Goal: Book appointment/travel/reservation

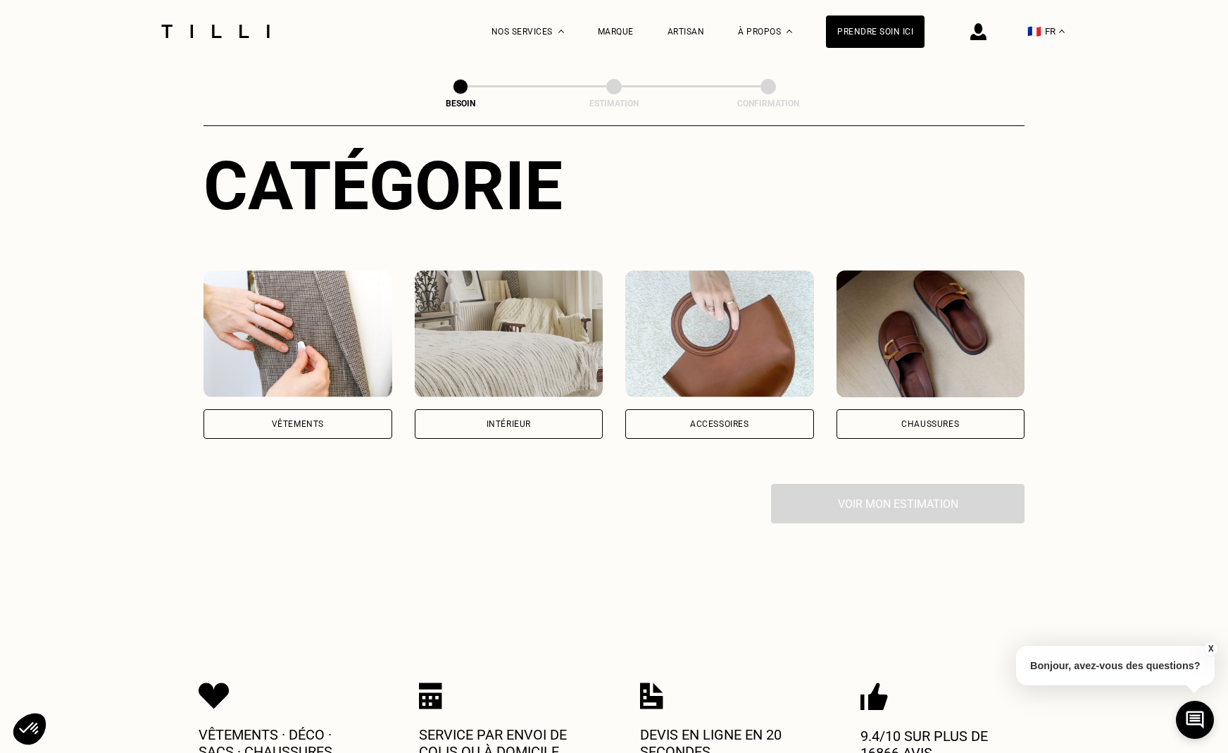
scroll to position [149, 1]
click at [341, 412] on div "Vêtements" at bounding box center [297, 424] width 189 height 30
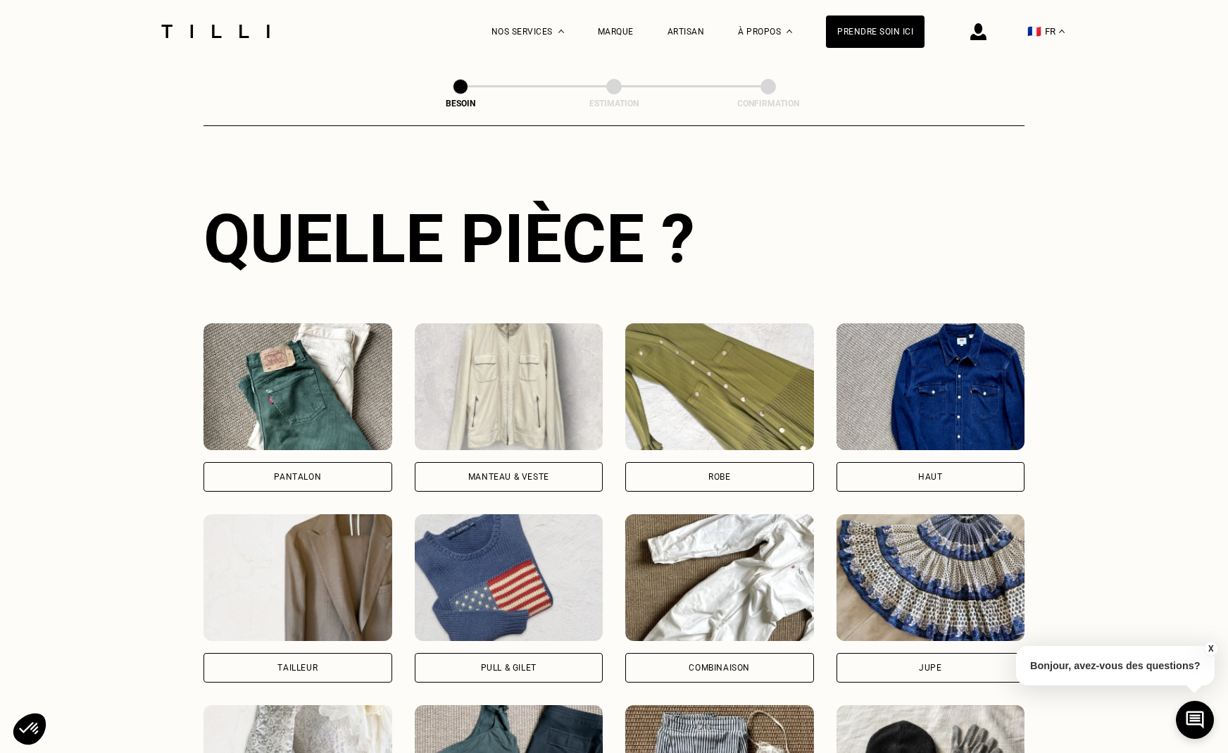
scroll to position [477, 0]
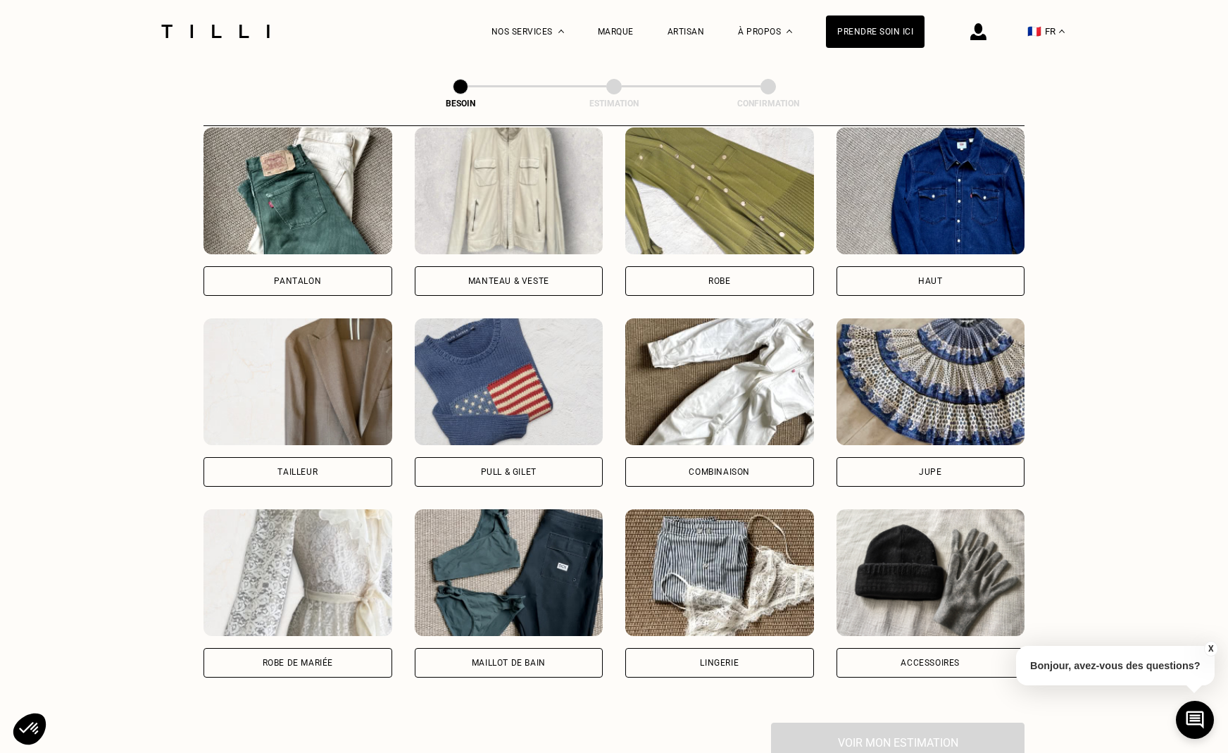
click at [545, 277] on div "Manteau & Veste" at bounding box center [508, 281] width 81 height 8
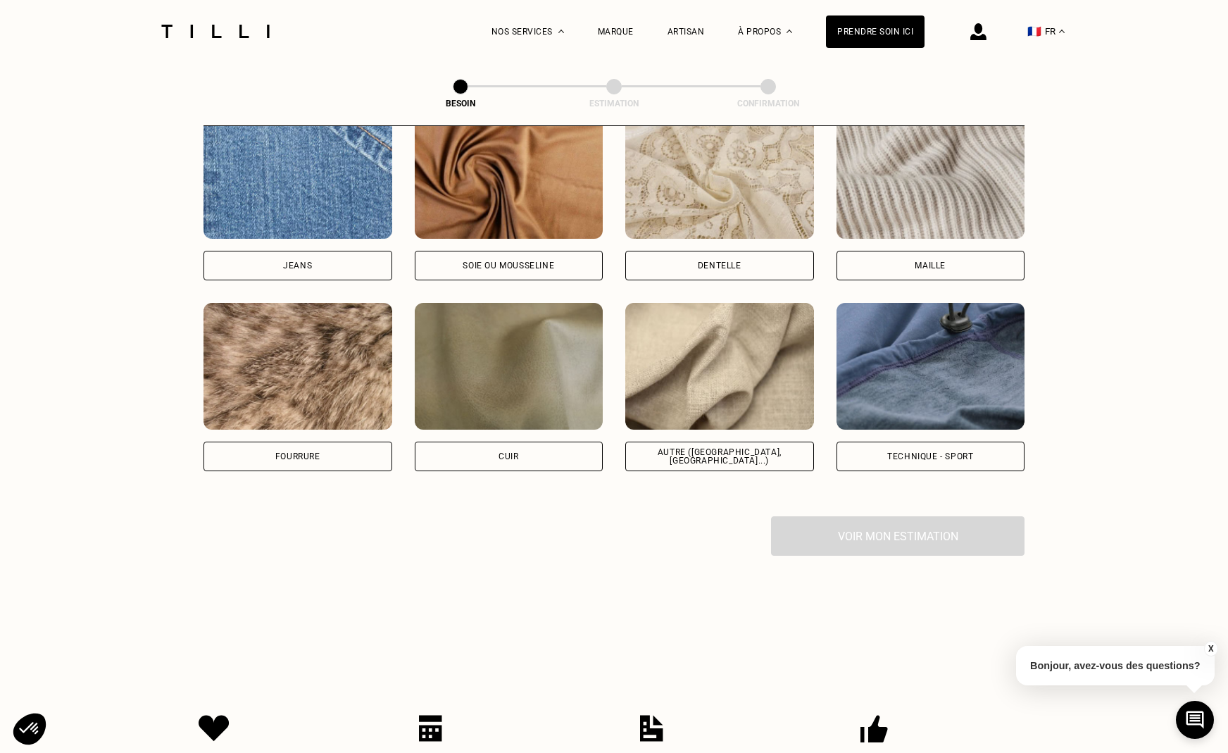
scroll to position [1543, 0]
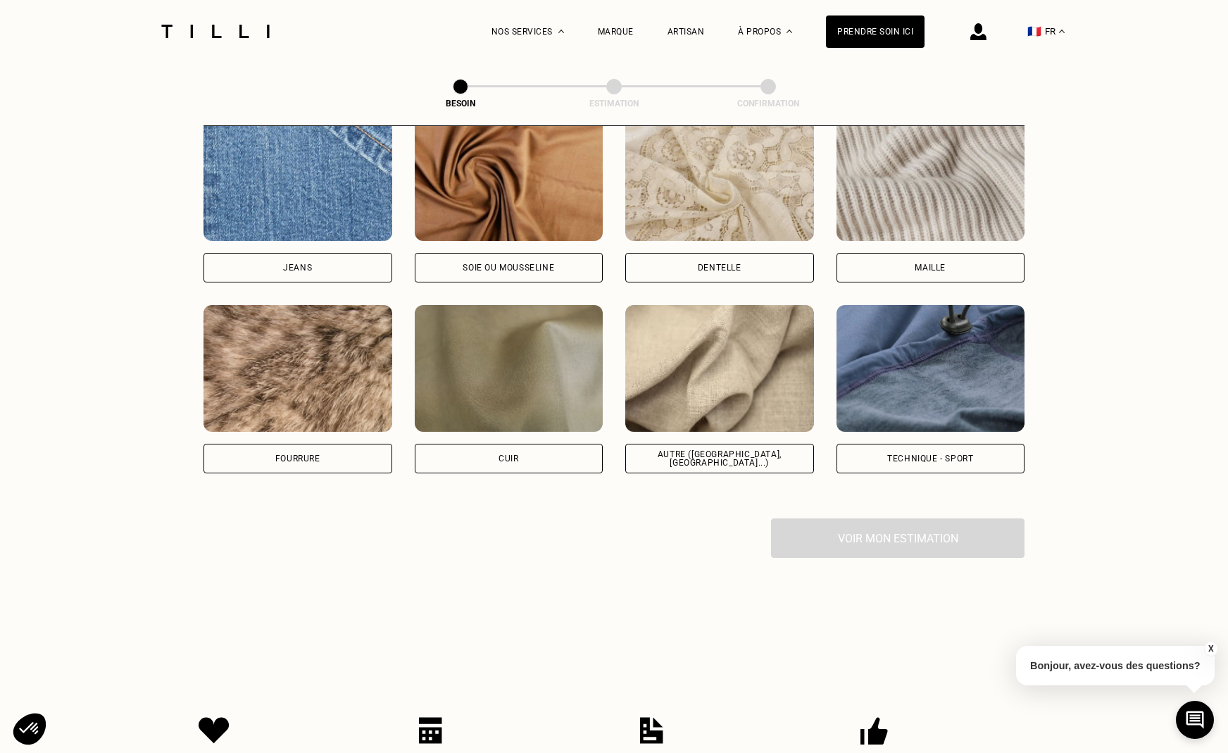
click at [708, 450] on div "Autre ([GEOGRAPHIC_DATA], [GEOGRAPHIC_DATA]...)" at bounding box center [719, 458] width 165 height 17
select select "FR"
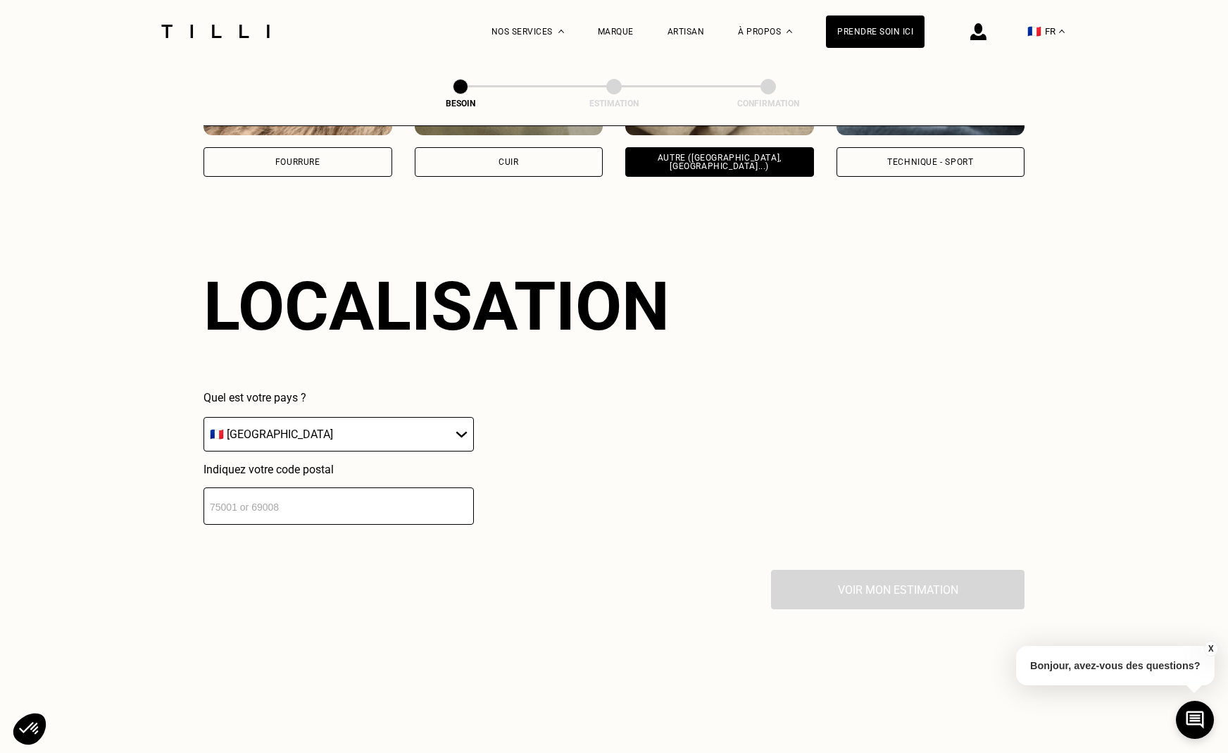
scroll to position [1887, 0]
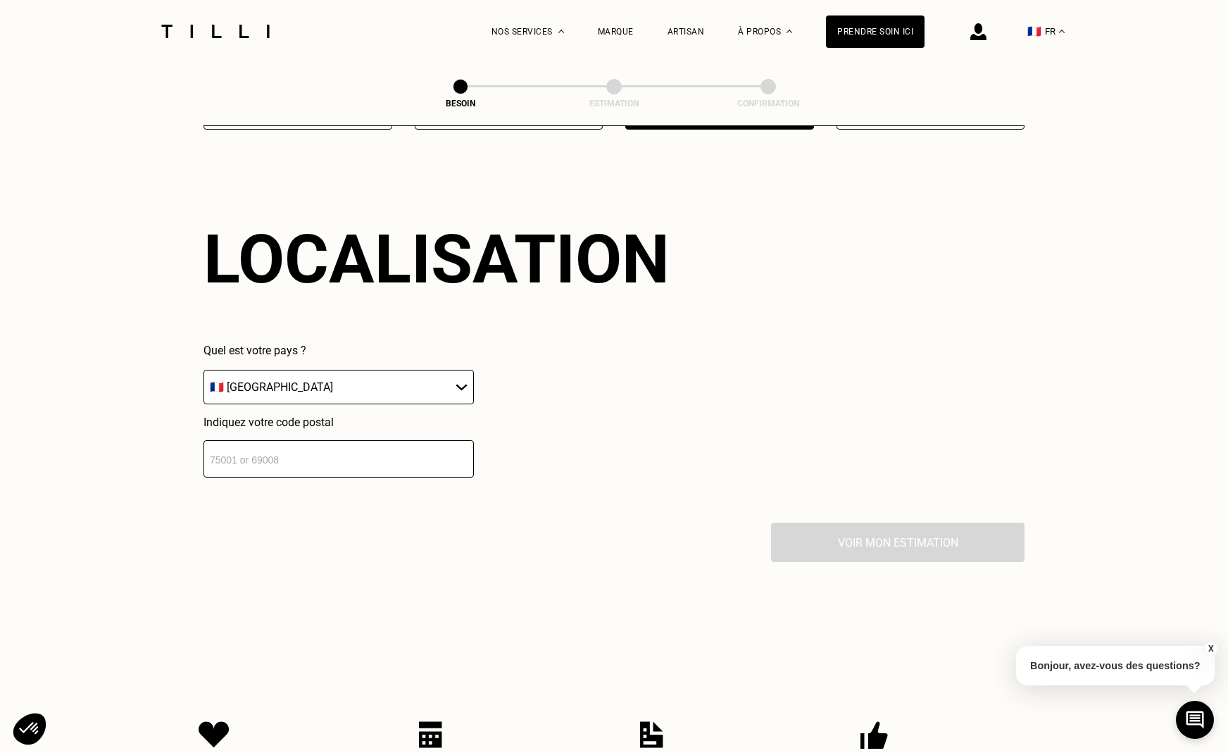
click at [442, 440] on input "number" at bounding box center [338, 458] width 270 height 37
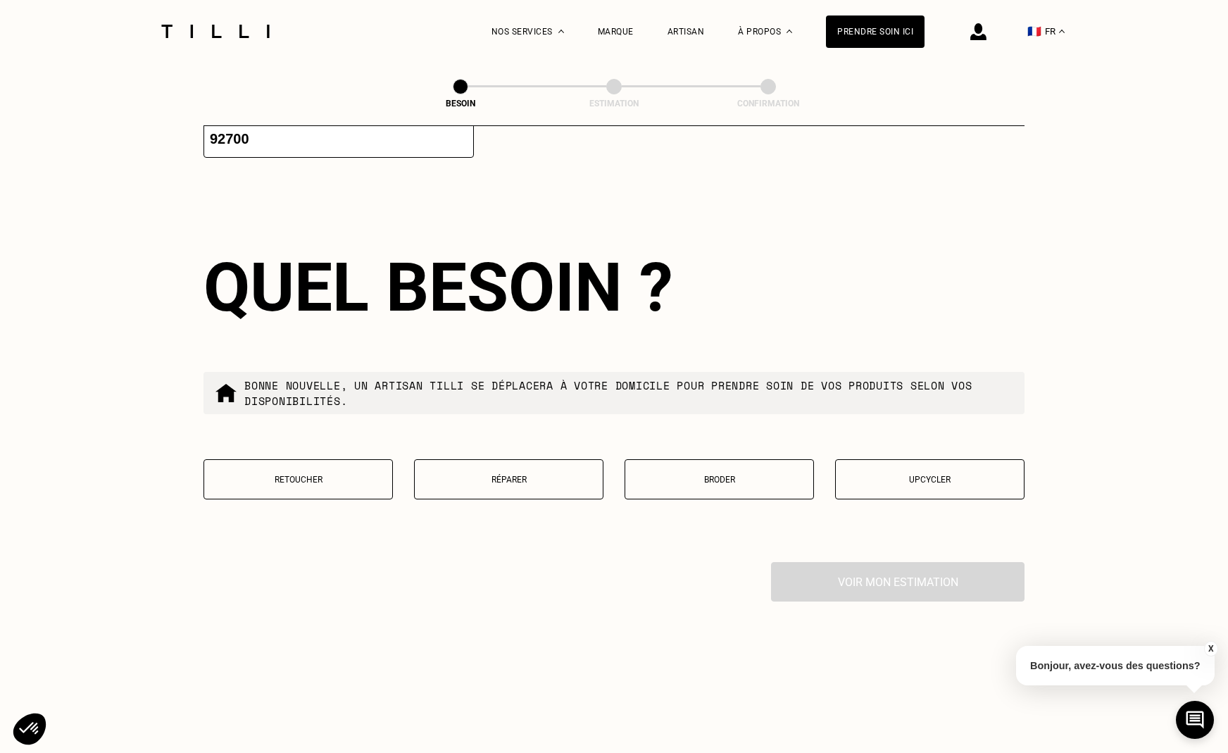
scroll to position [2240, 0]
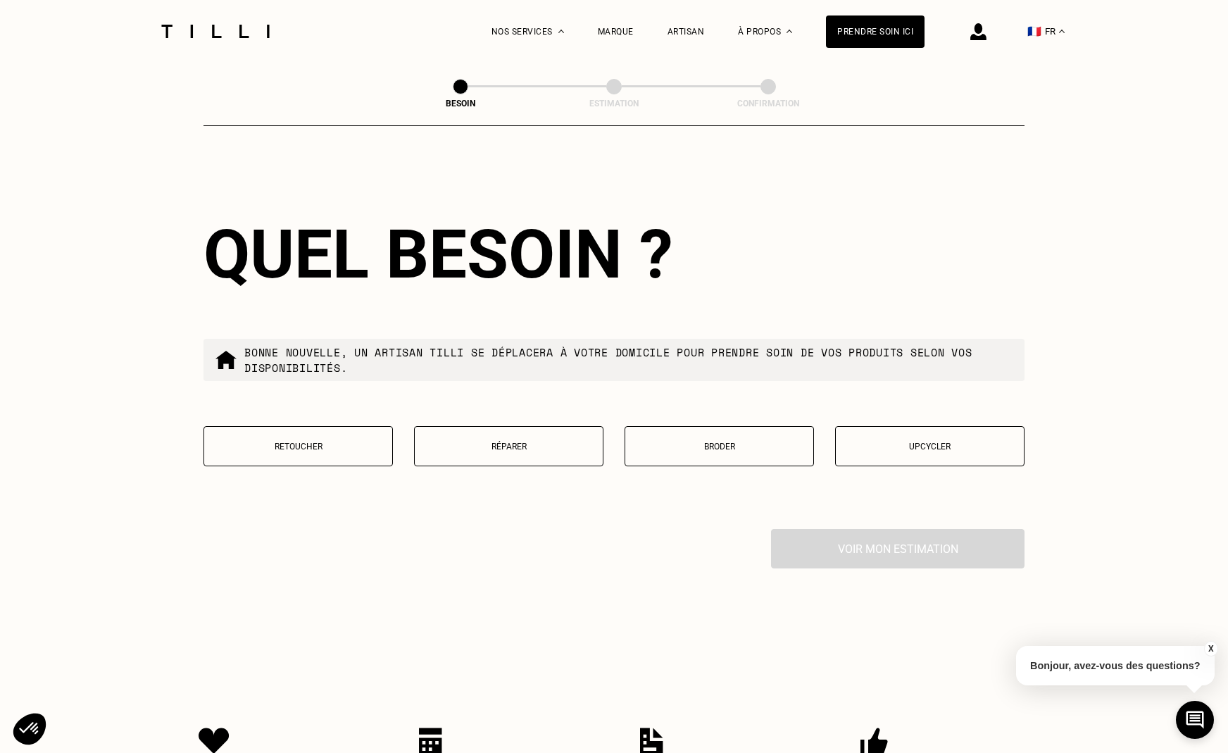
type input "92700"
click at [320, 441] on p "Retoucher" at bounding box center [298, 446] width 174 height 10
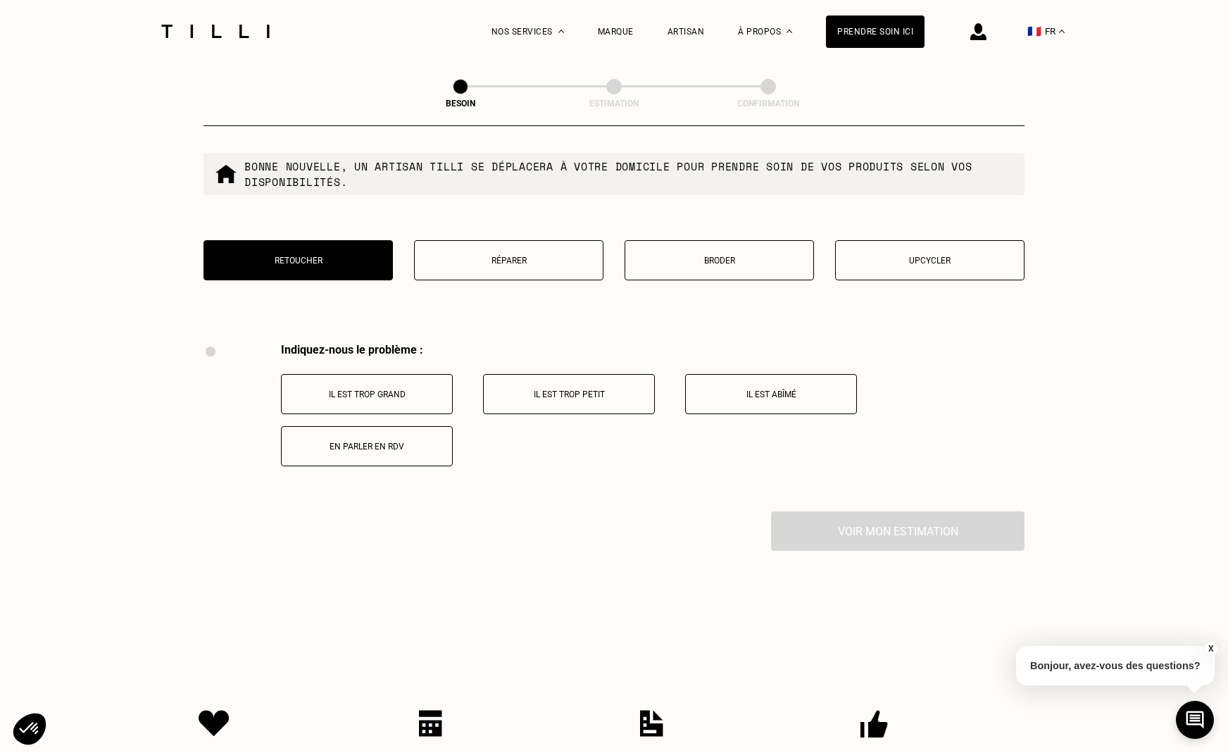
scroll to position [2387, 0]
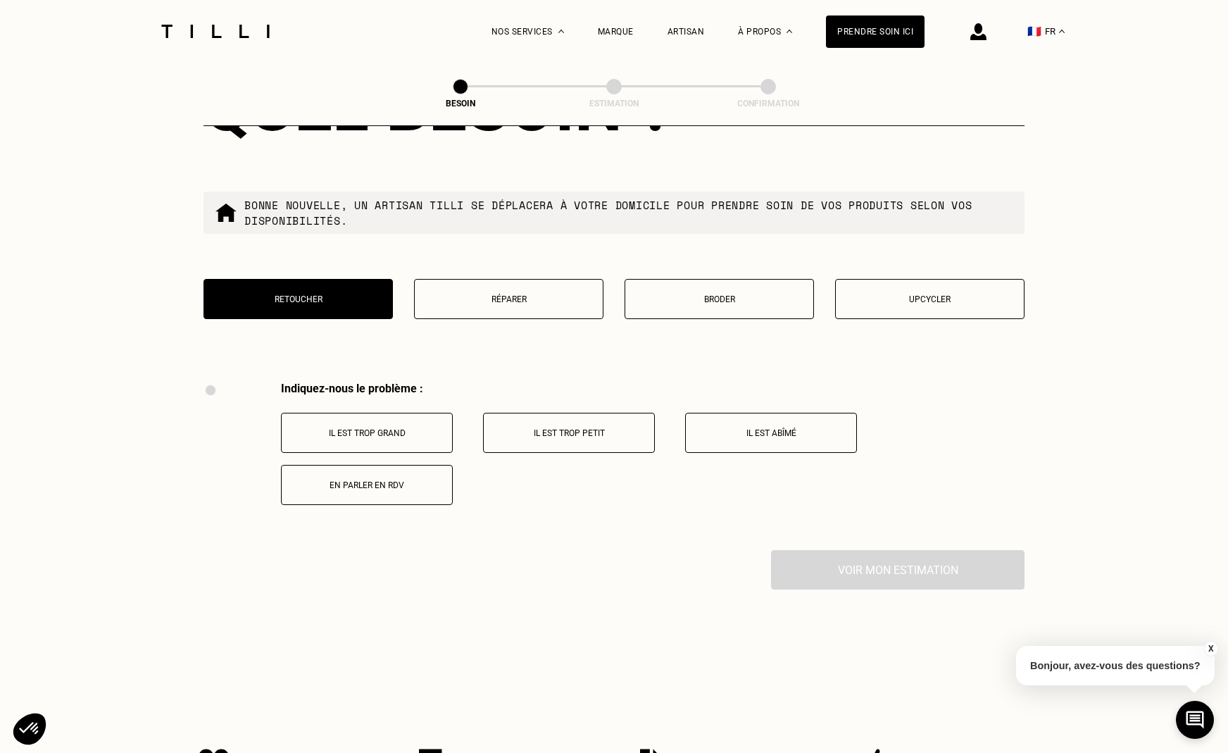
click at [553, 306] on button "Réparer" at bounding box center [508, 299] width 189 height 40
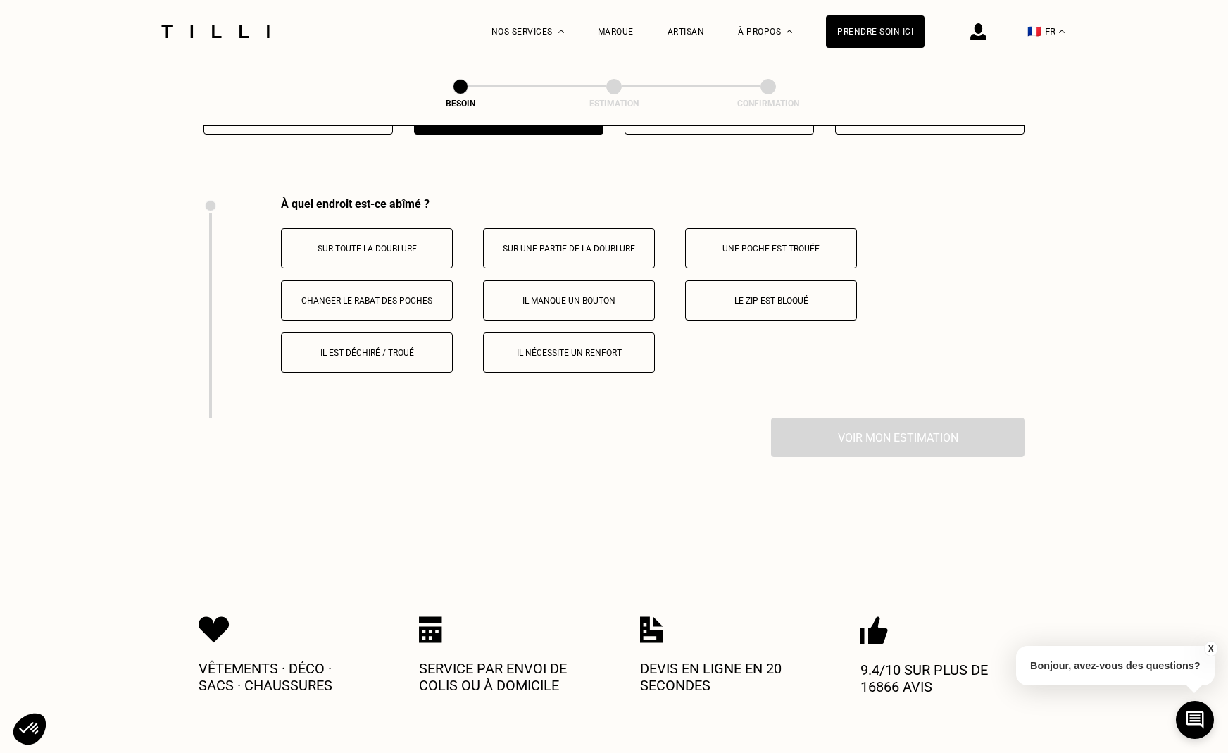
scroll to position [2599, 0]
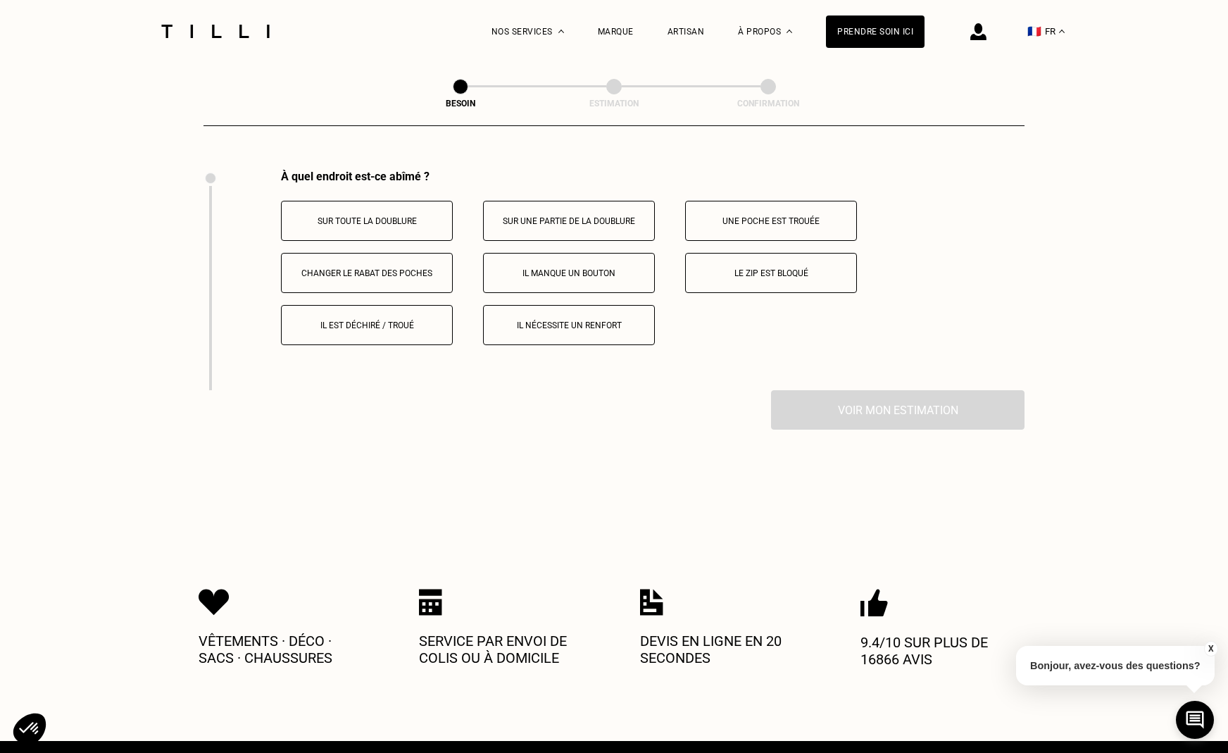
click at [620, 270] on button "Il manque un bouton" at bounding box center [569, 273] width 172 height 40
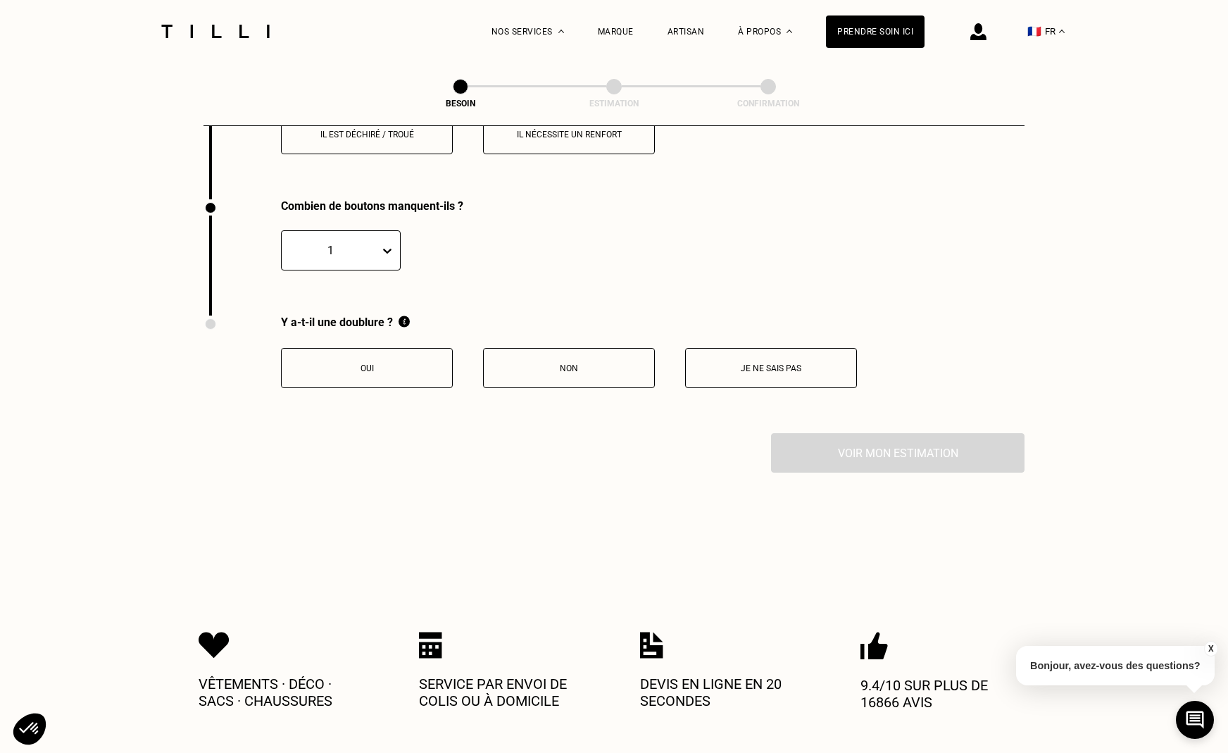
scroll to position [2819, 0]
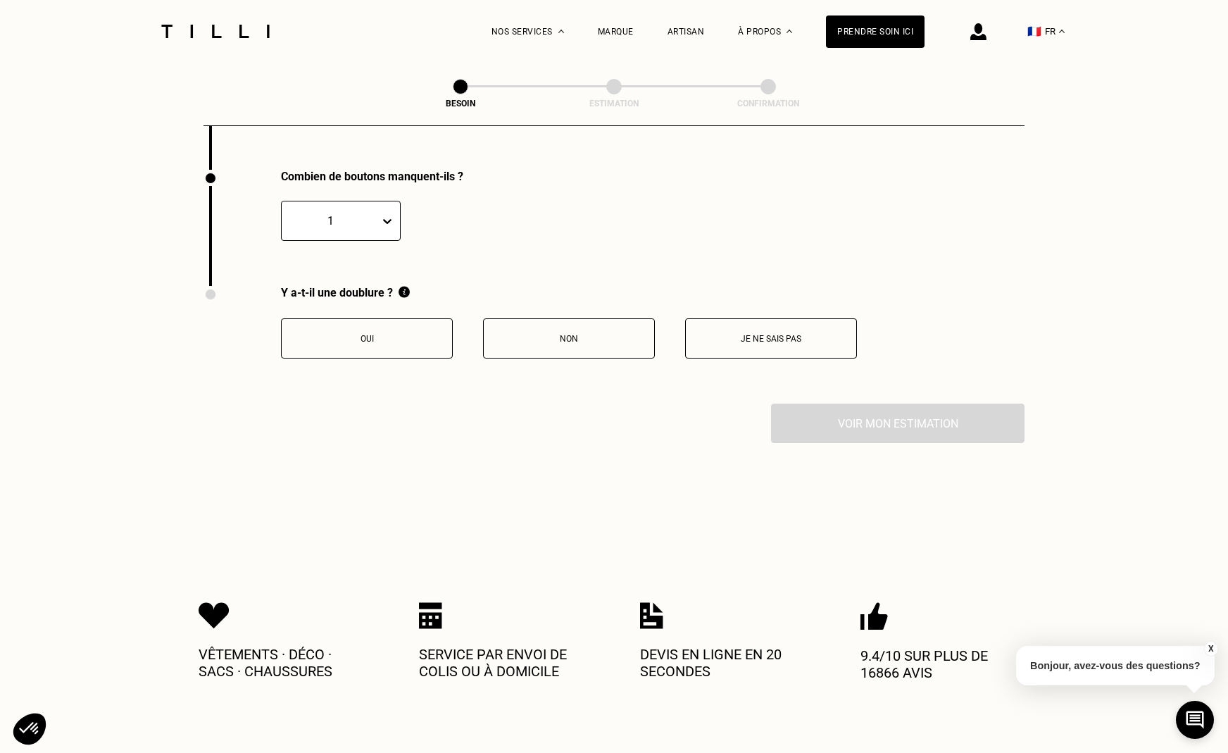
click at [421, 334] on button "Oui" at bounding box center [367, 338] width 172 height 40
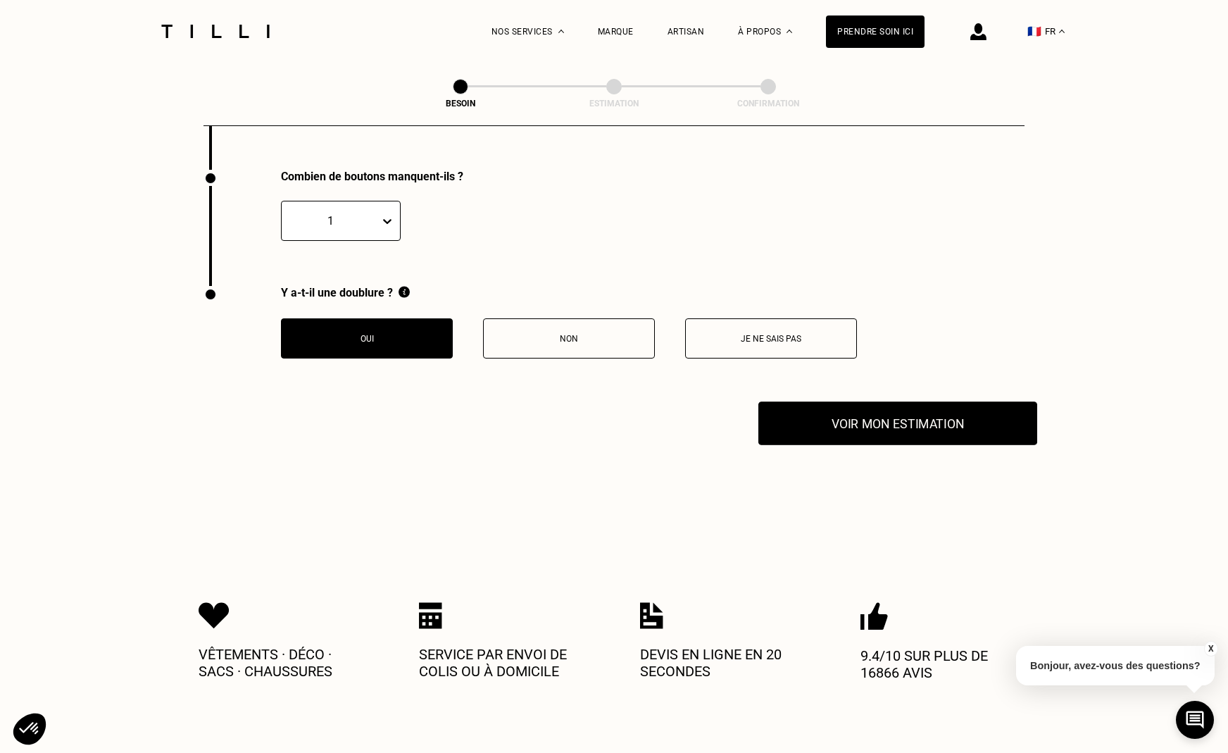
click at [946, 409] on button "Voir mon estimation" at bounding box center [897, 423] width 279 height 44
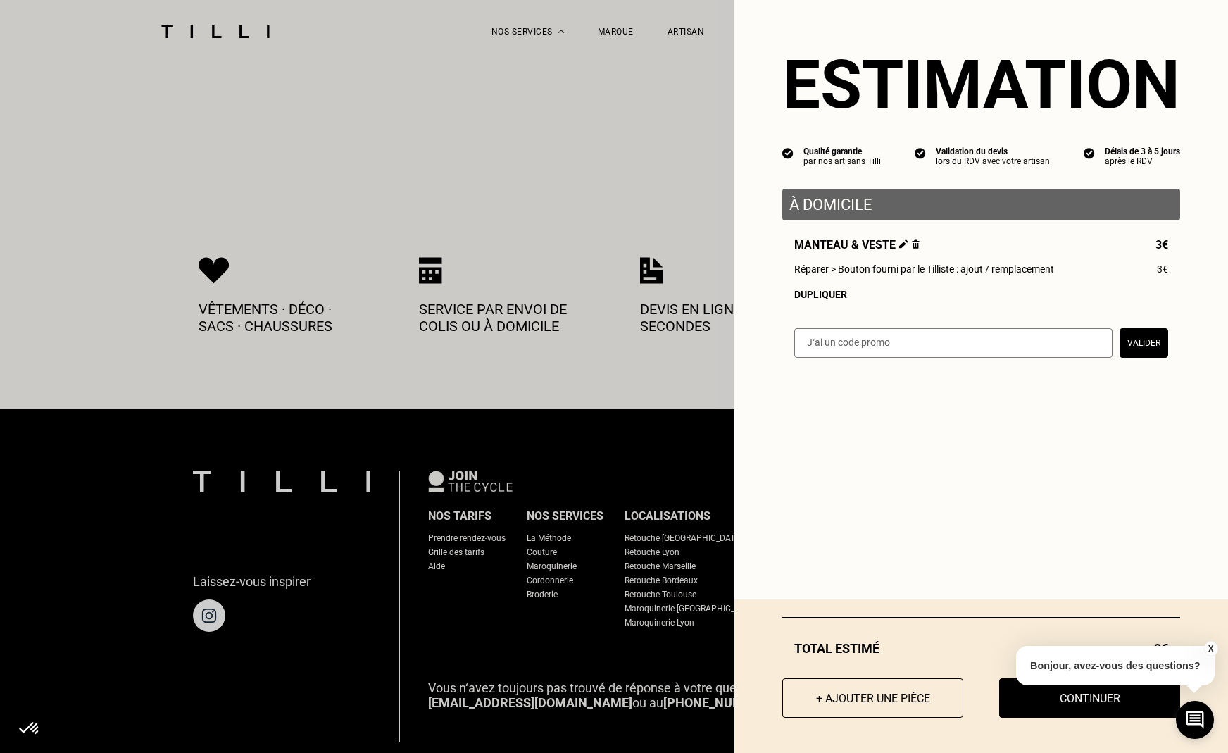
scroll to position [3165, 0]
click at [1089, 713] on button "Continuer" at bounding box center [1089, 698] width 199 height 44
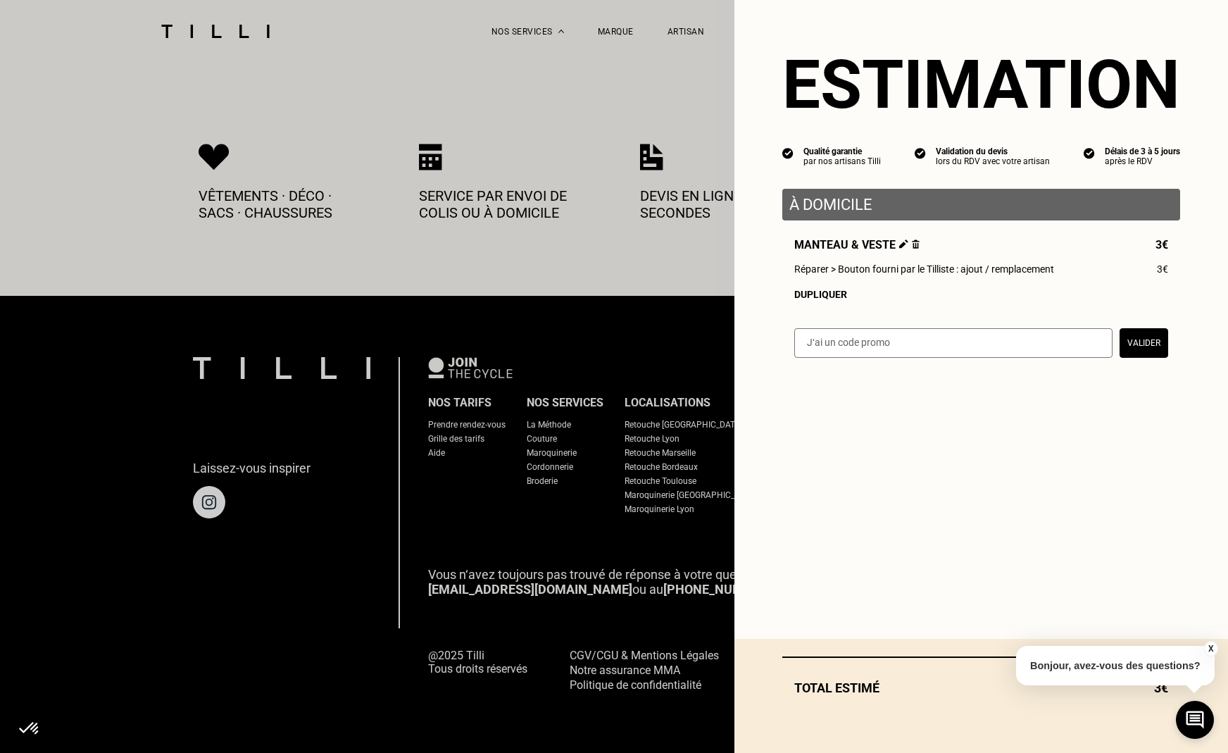
scroll to position [671, 0]
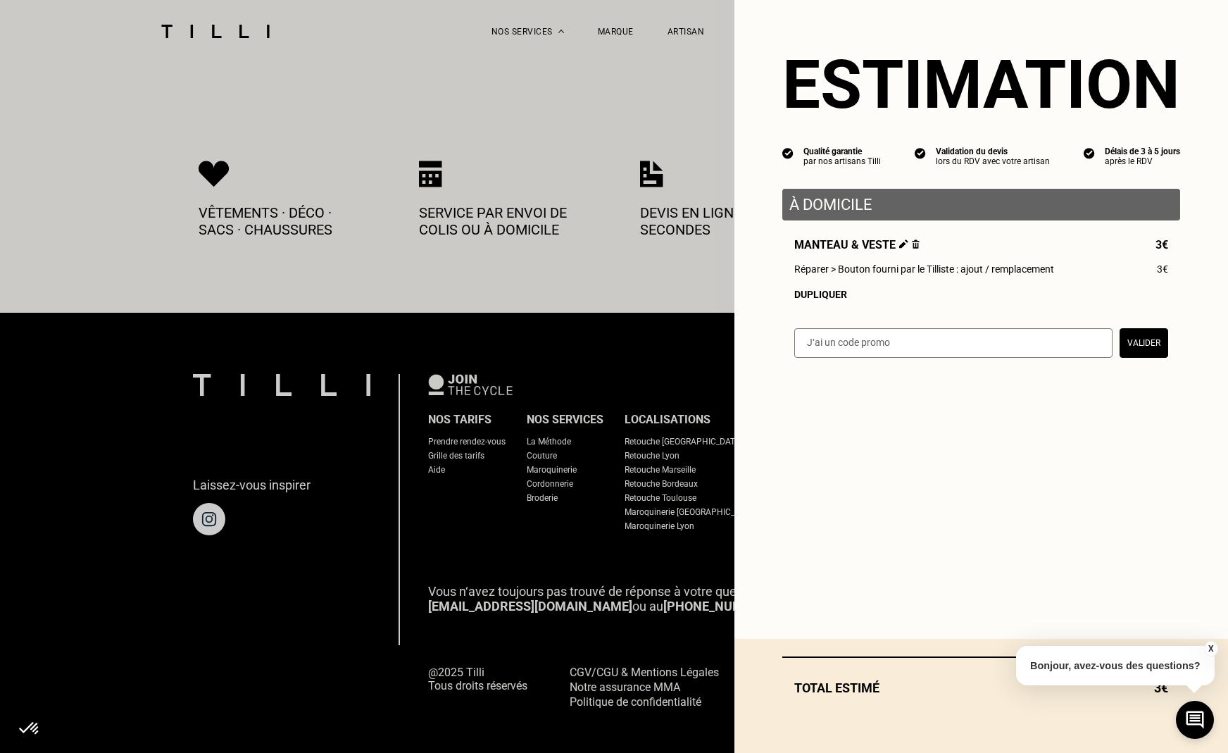
select select "FR"
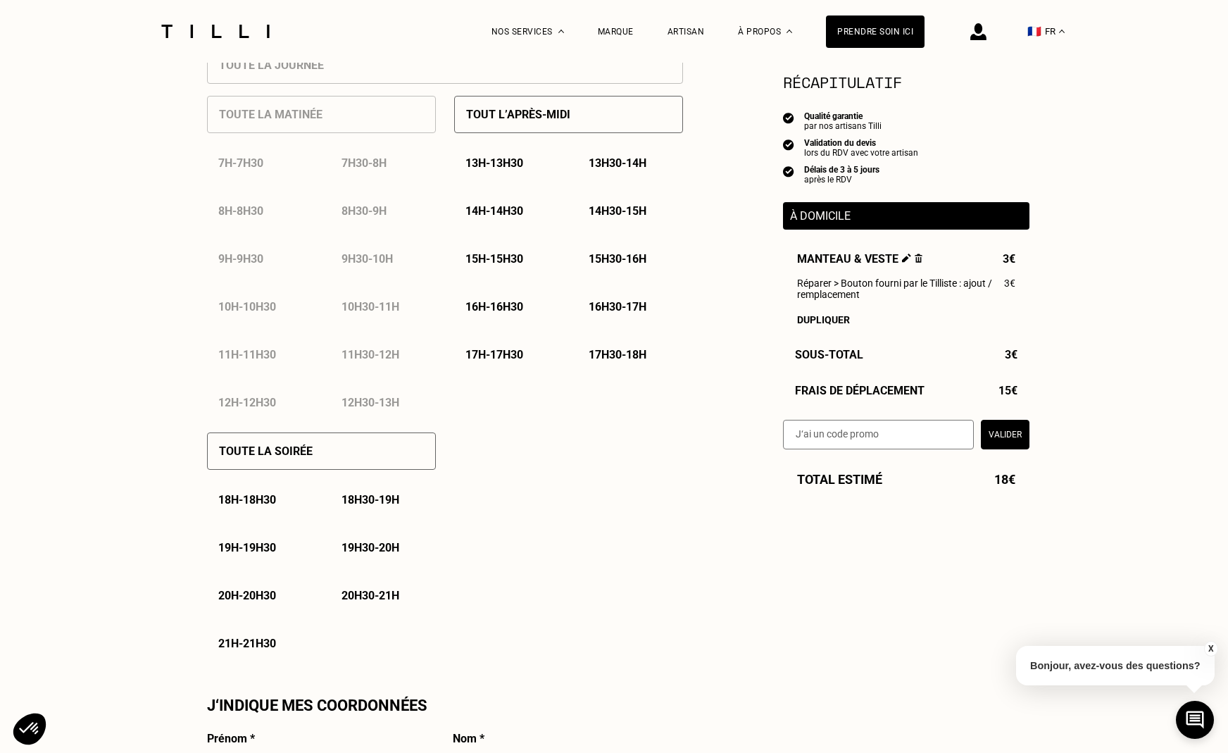
scroll to position [0, 0]
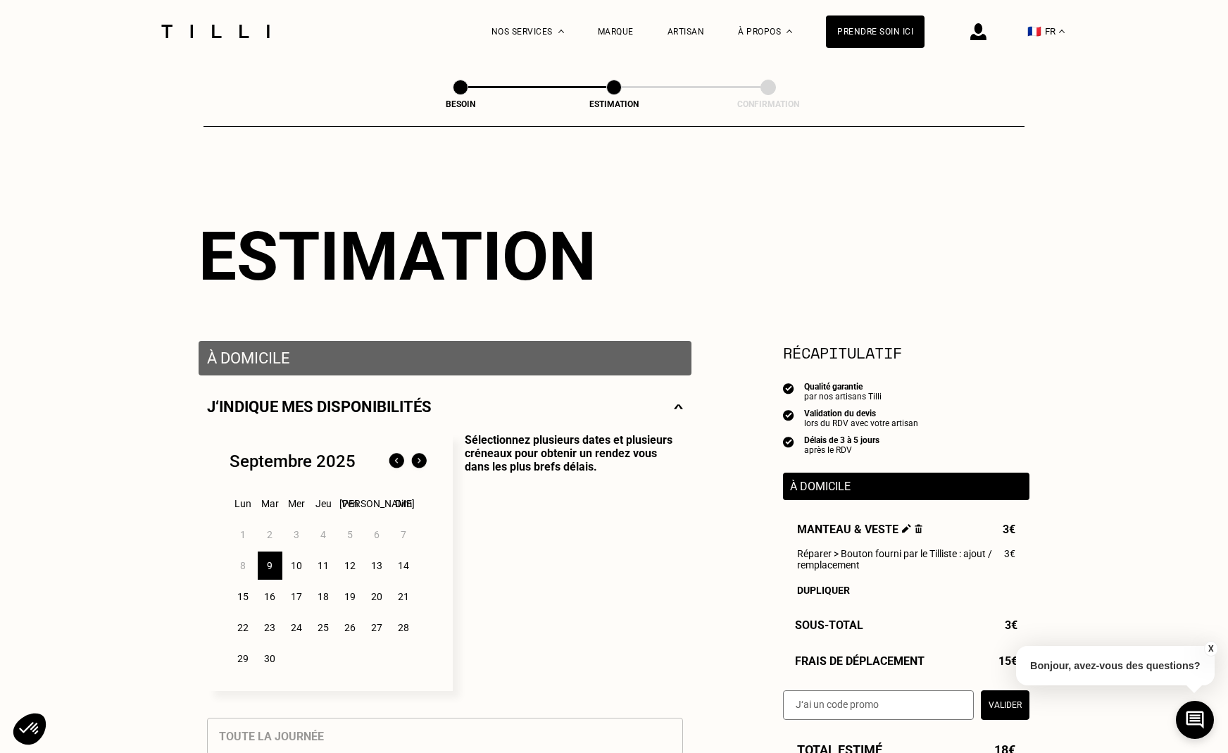
click at [291, 570] on div "10" at bounding box center [296, 565] width 25 height 28
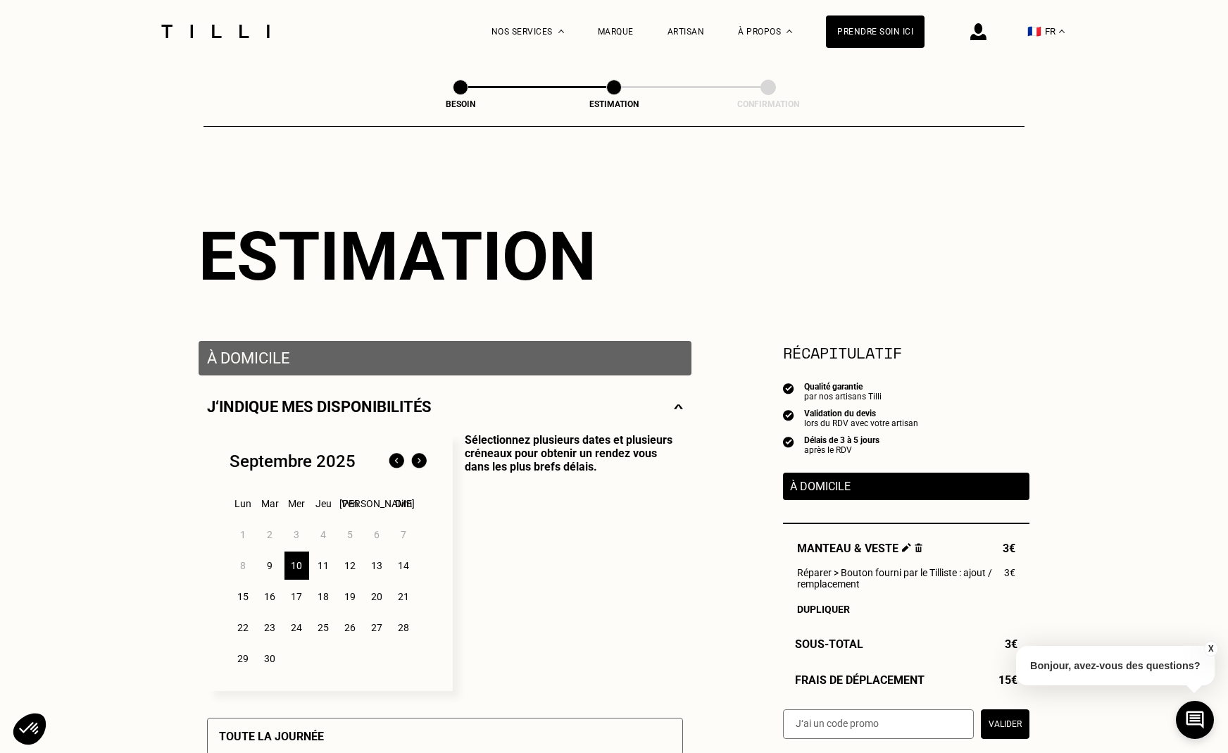
click at [280, 570] on div "9" at bounding box center [270, 565] width 25 height 28
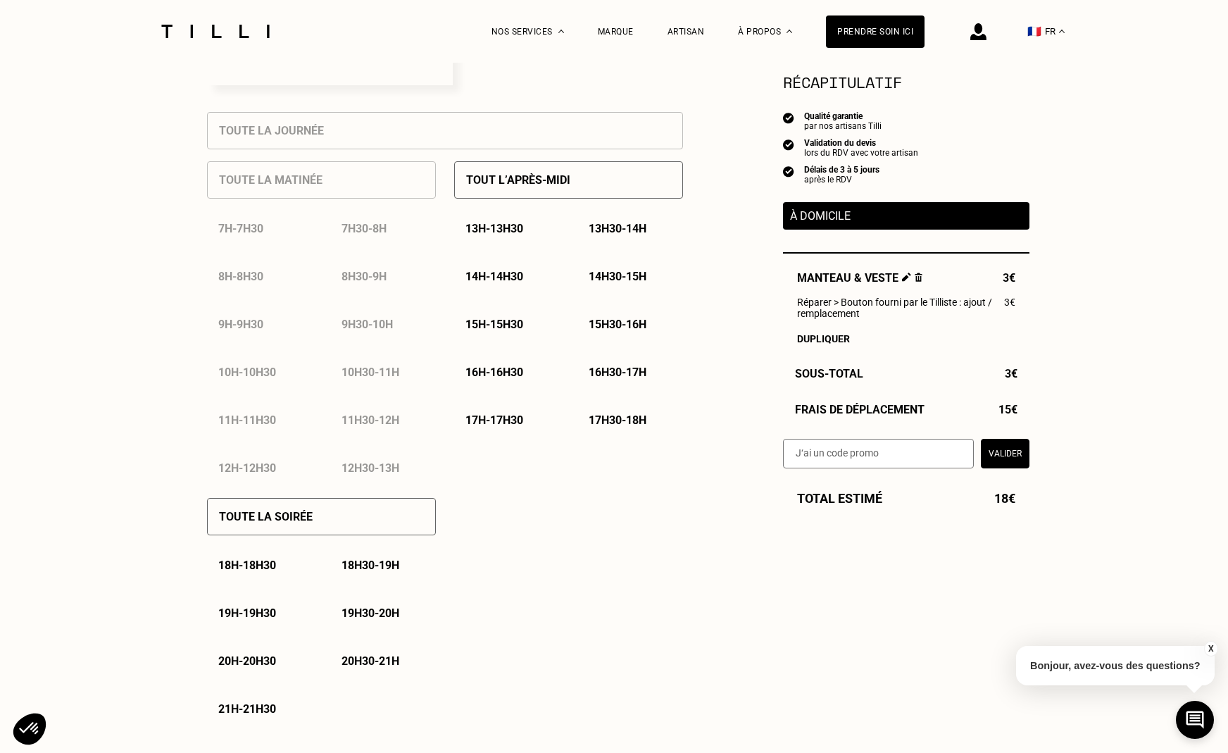
scroll to position [596, 0]
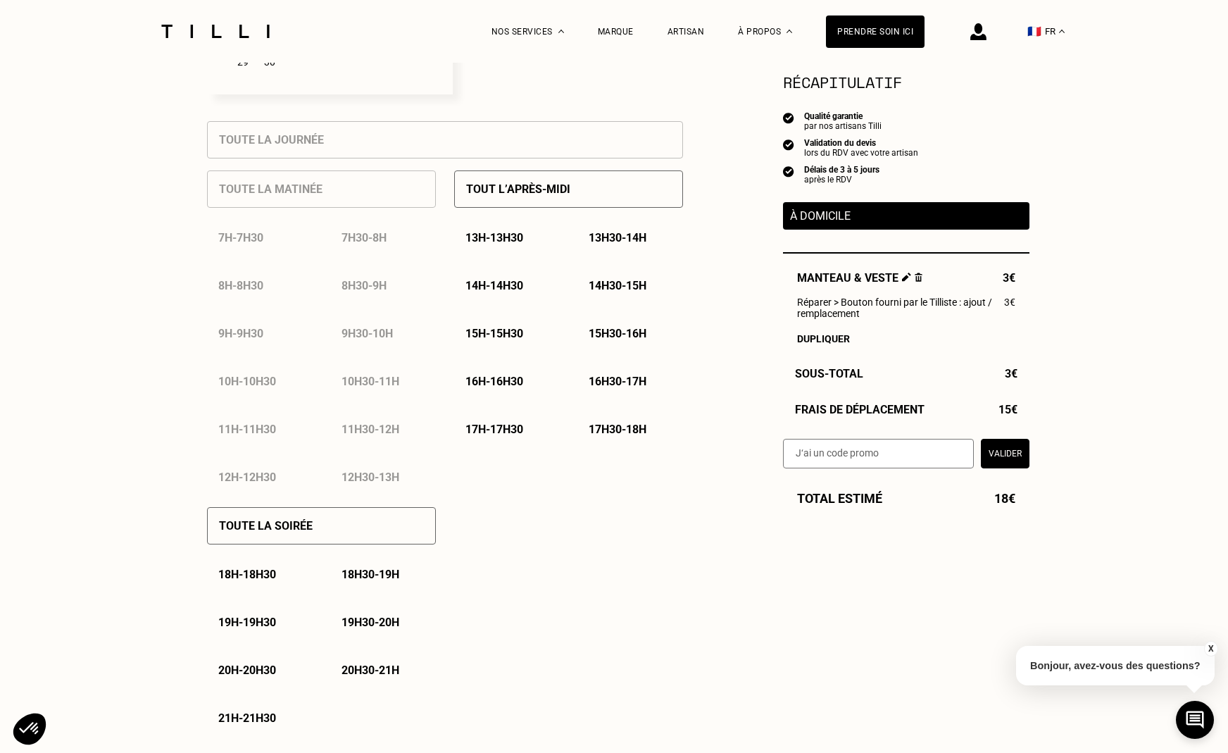
click at [518, 235] on p "13h - 13h30" at bounding box center [494, 237] width 58 height 13
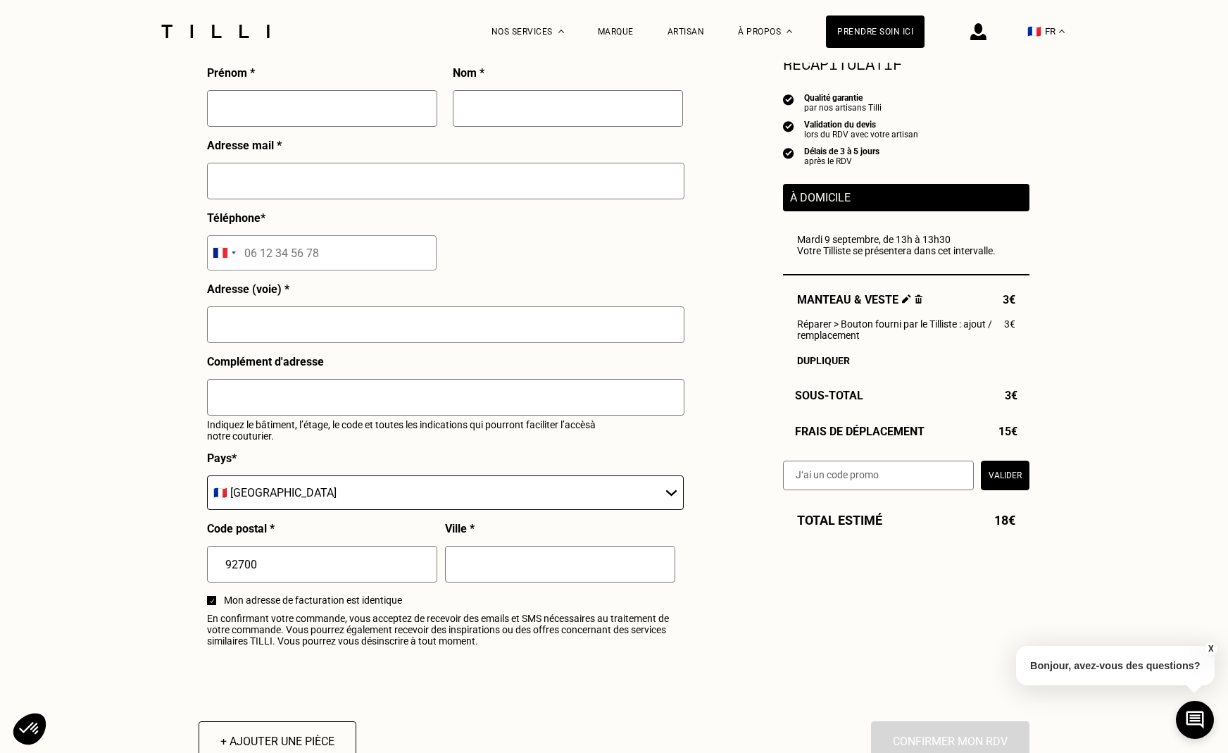
scroll to position [1328, 0]
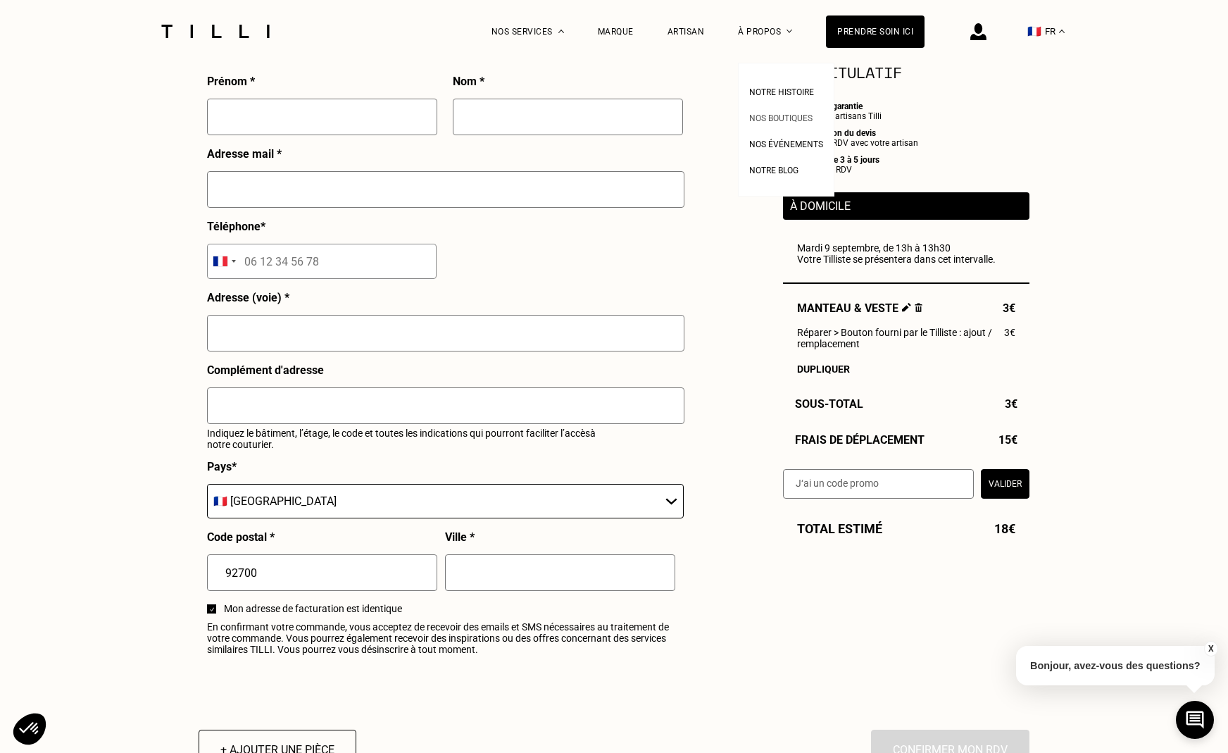
click at [770, 115] on span "Nos boutiques" at bounding box center [780, 118] width 63 height 10
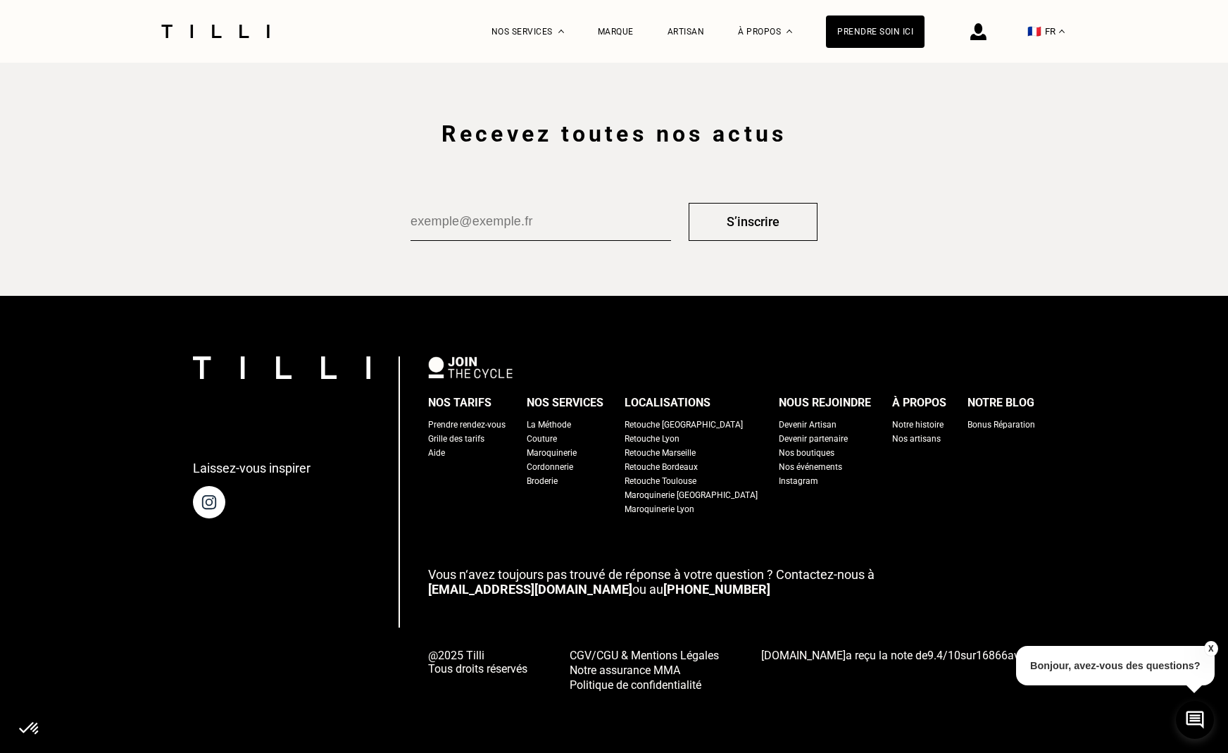
scroll to position [2373, 0]
click at [898, 422] on div "Notre histoire" at bounding box center [917, 425] width 51 height 14
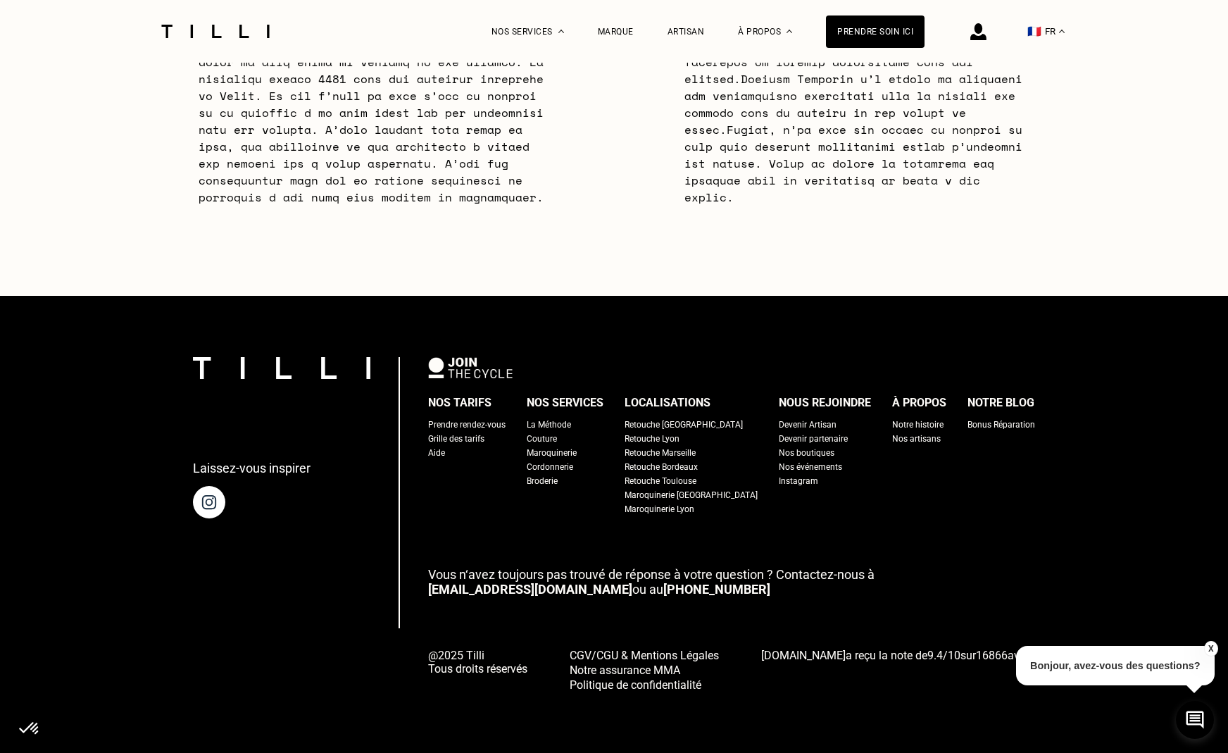
scroll to position [4558, 0]
click at [1213, 648] on button "X" at bounding box center [1210, 648] width 14 height 15
click at [1007, 658] on span "[DOMAIN_NAME] a reçu la note de 9.4 / 10 sur 16866 avis." at bounding box center [896, 654] width 270 height 13
